Goal: Information Seeking & Learning: Learn about a topic

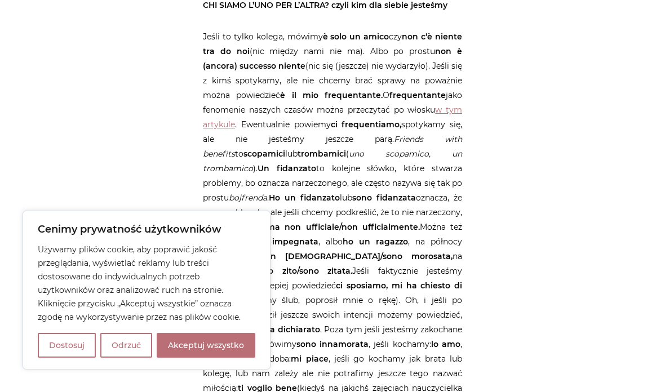
scroll to position [2206, 0]
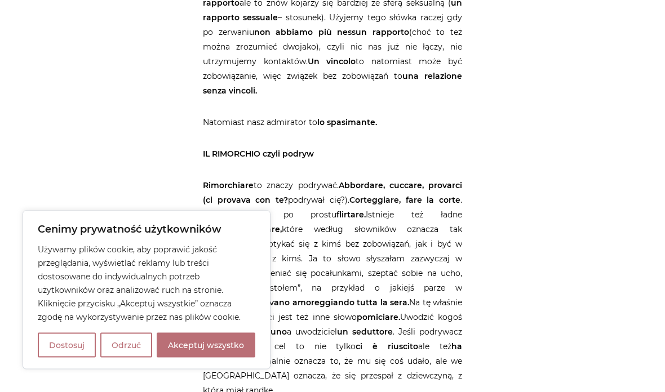
scroll to position [2737, 0]
click at [185, 358] on button "Akceptuj wszystko" at bounding box center [206, 345] width 99 height 25
checkbox input "true"
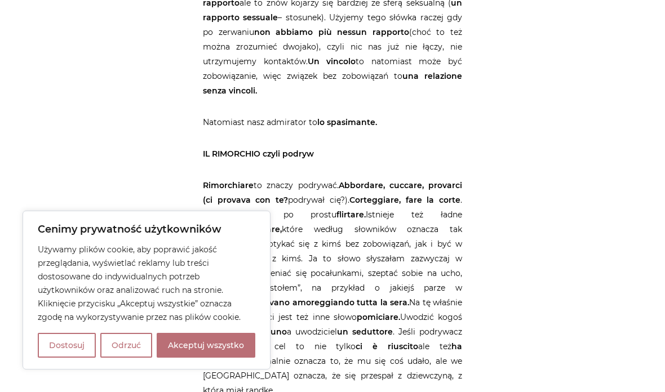
checkbox input "true"
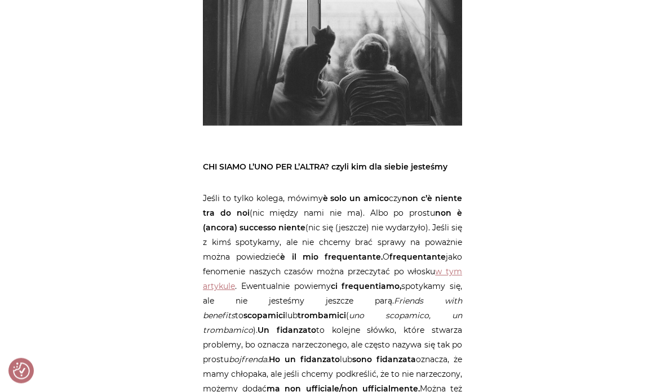
scroll to position [2042, 0]
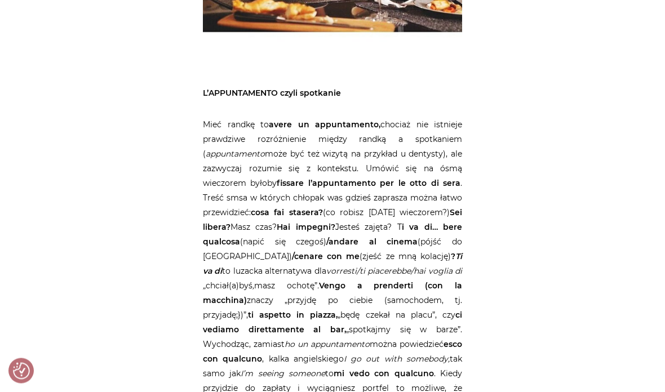
scroll to position [1198, 0]
copy p "Mieć randkę to avere un appuntamento"
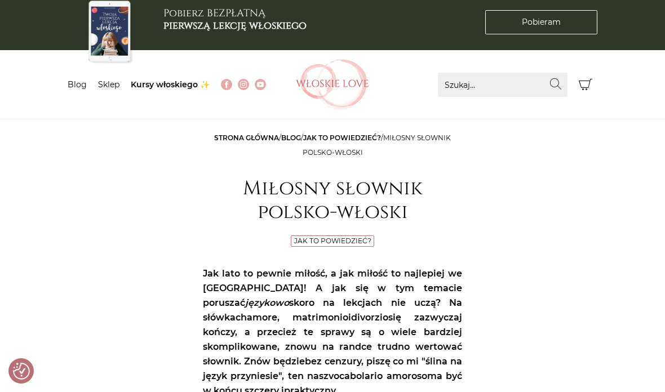
scroll to position [0, 0]
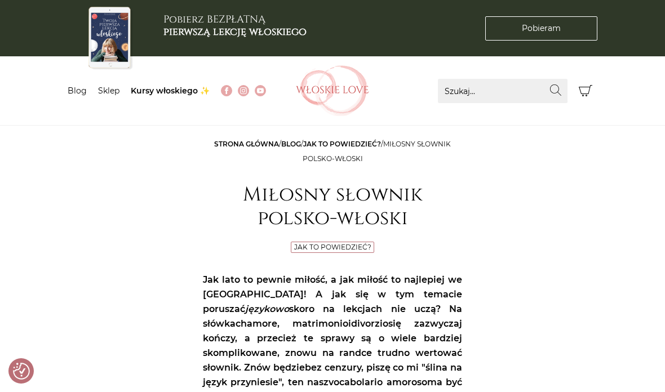
click at [328, 87] on img at bounding box center [332, 90] width 73 height 51
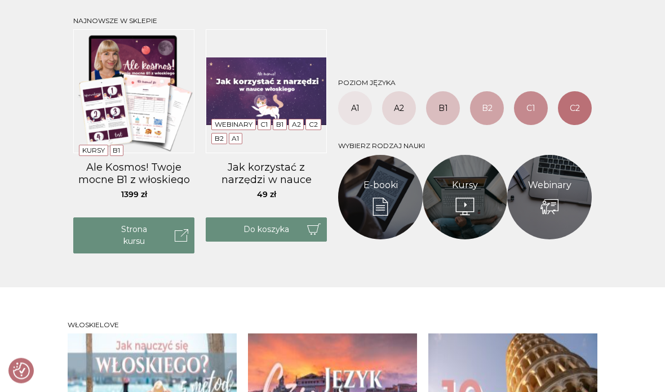
scroll to position [454, 0]
click at [354, 101] on link "A1" at bounding box center [355, 108] width 34 height 34
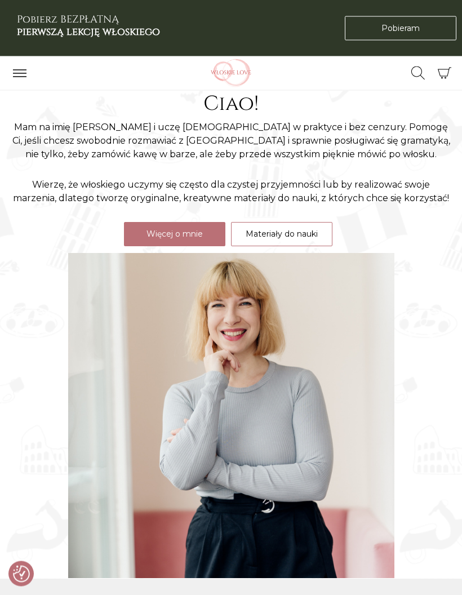
scroll to position [0, 0]
